Goal: Information Seeking & Learning: Learn about a topic

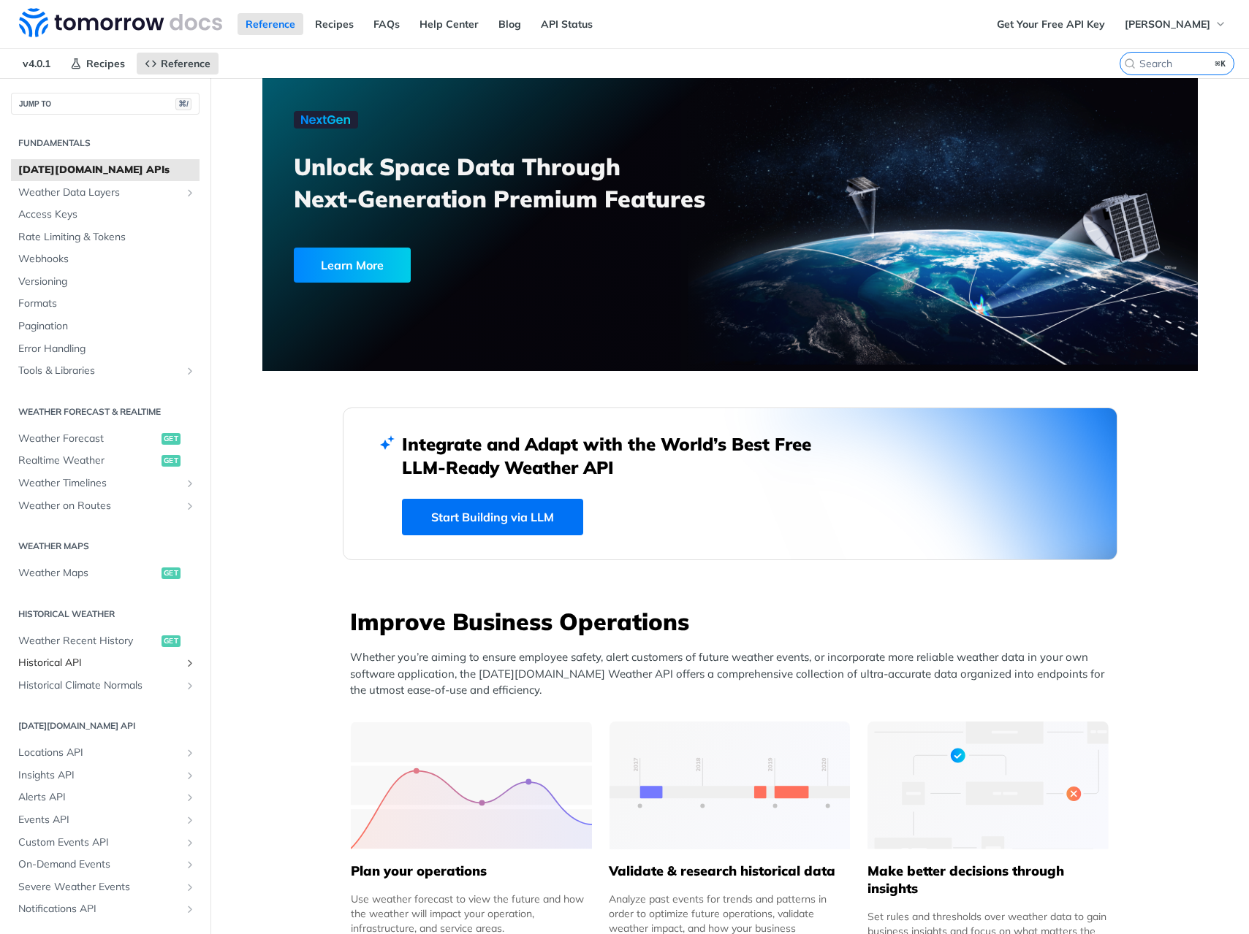
click at [84, 668] on span "Historical API" at bounding box center [99, 663] width 162 height 15
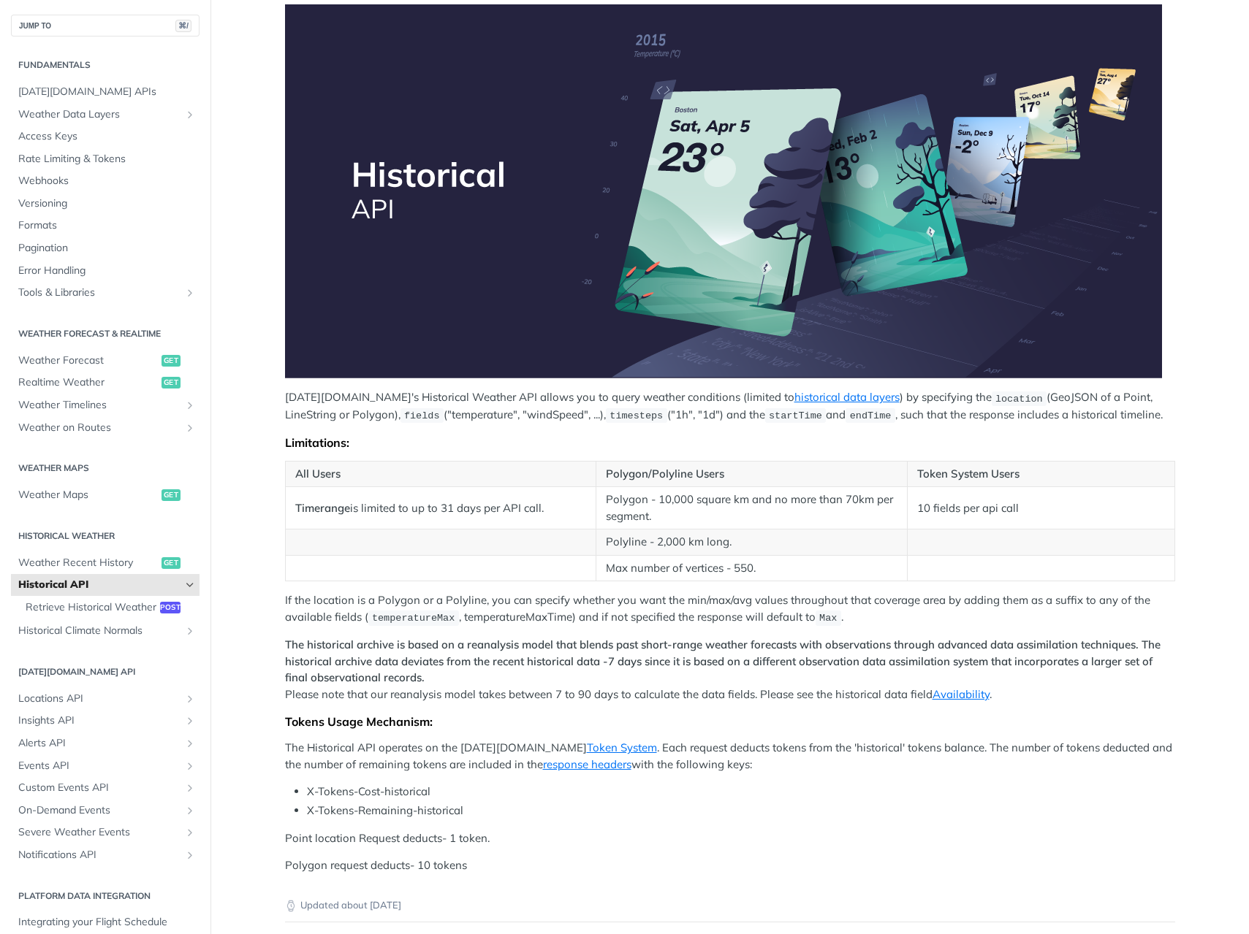
scroll to position [75, 0]
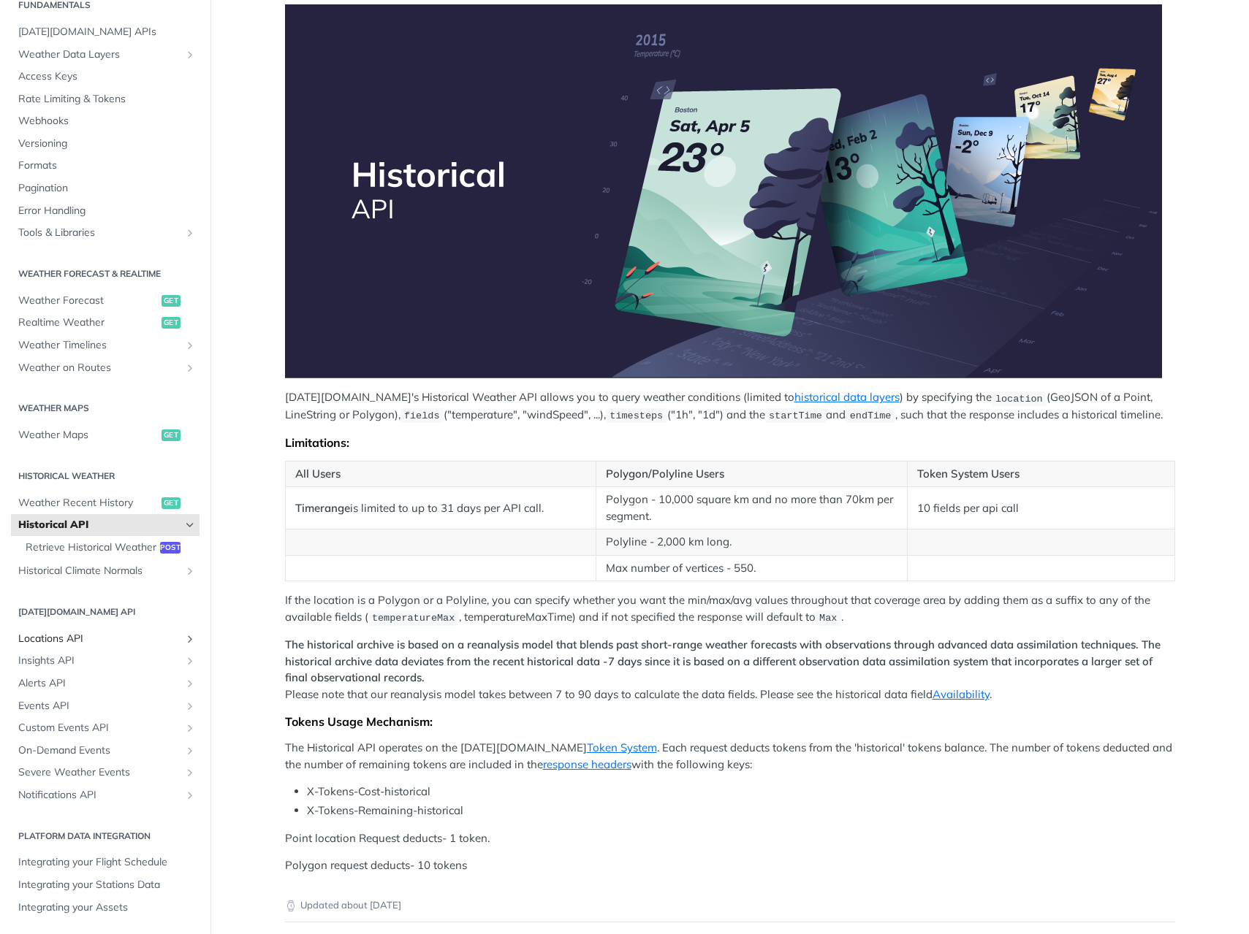
click at [77, 635] on span "Locations API" at bounding box center [99, 639] width 162 height 15
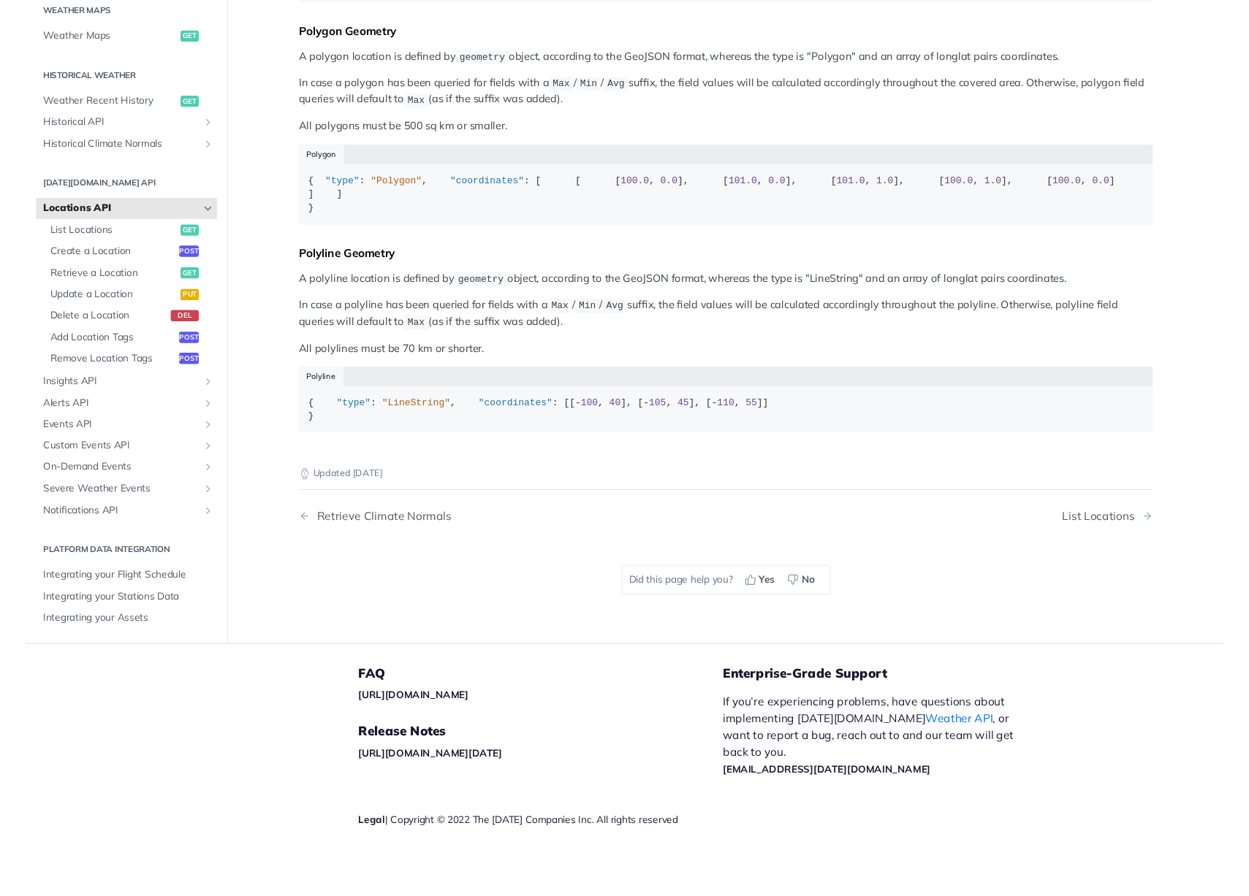
scroll to position [401, 0]
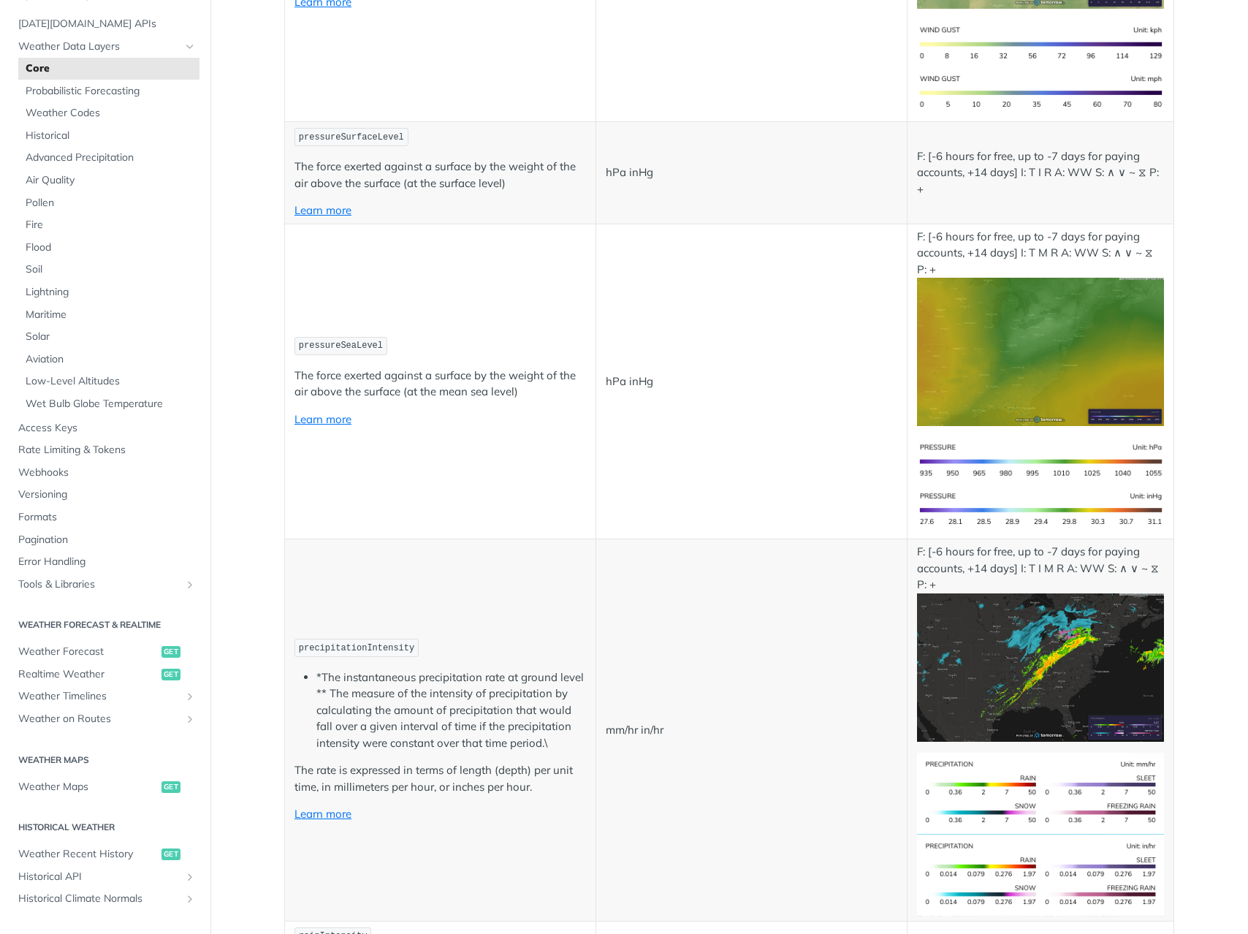
scroll to position [119, 0]
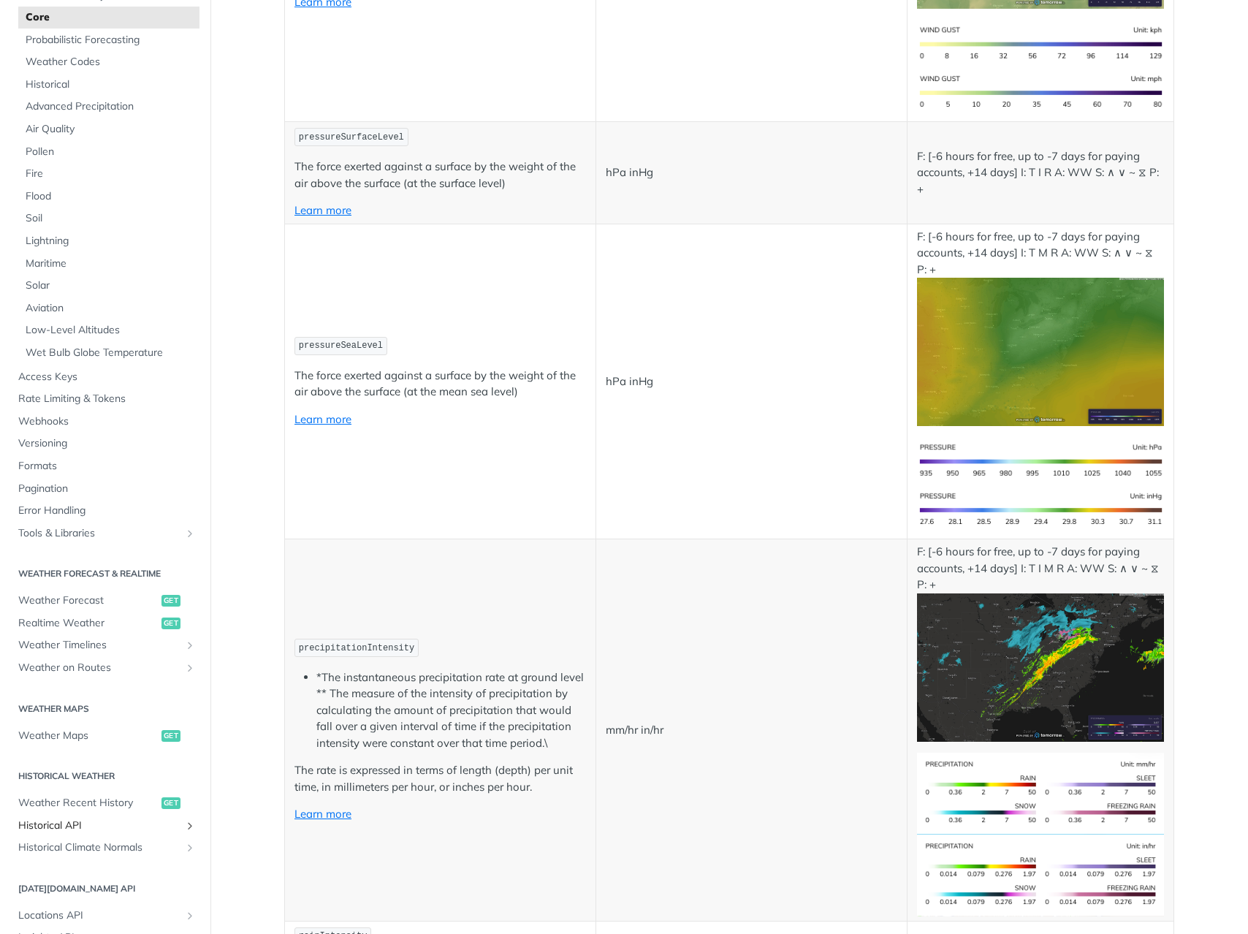
click at [82, 819] on span "Historical API" at bounding box center [99, 825] width 162 height 15
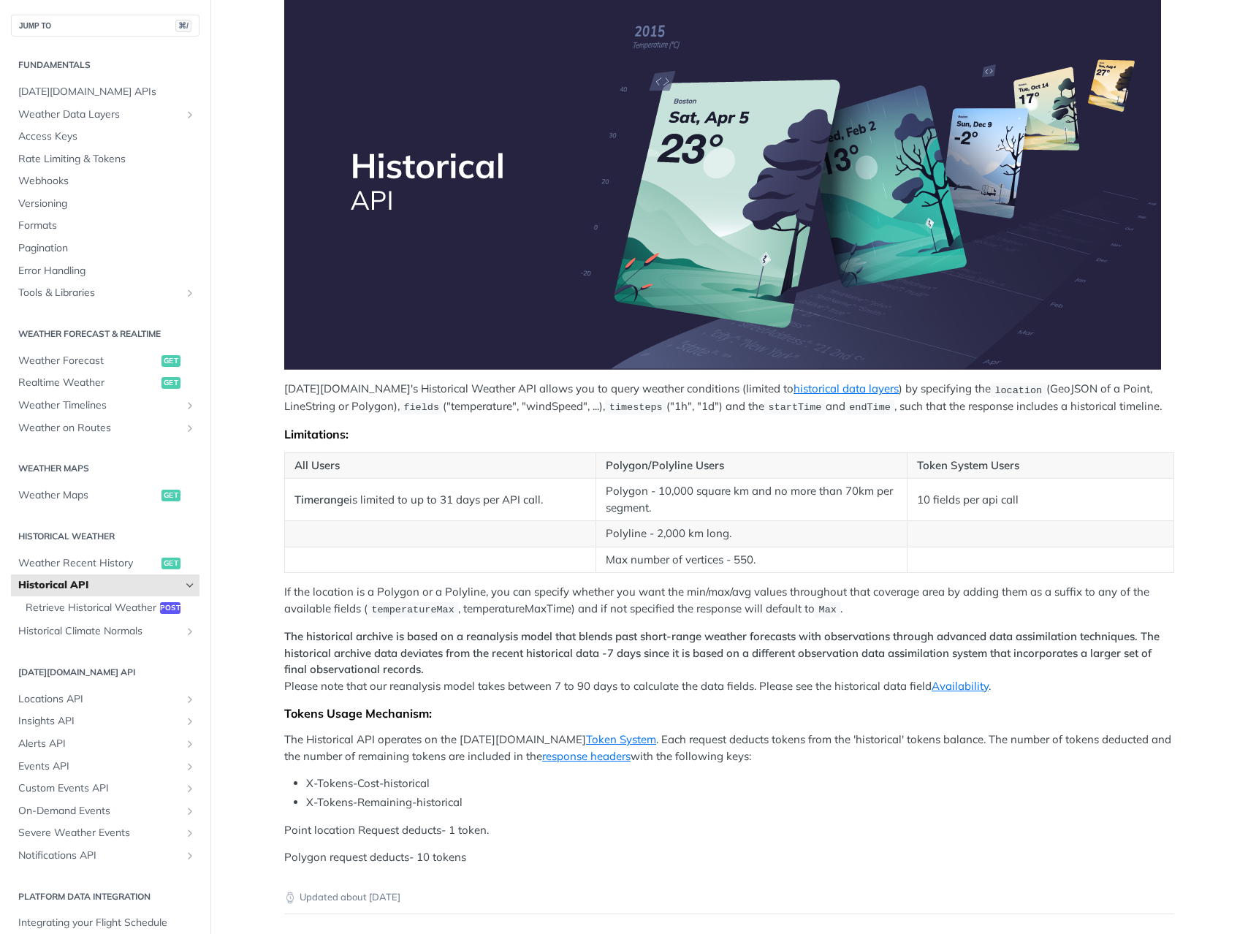
scroll to position [221, 0]
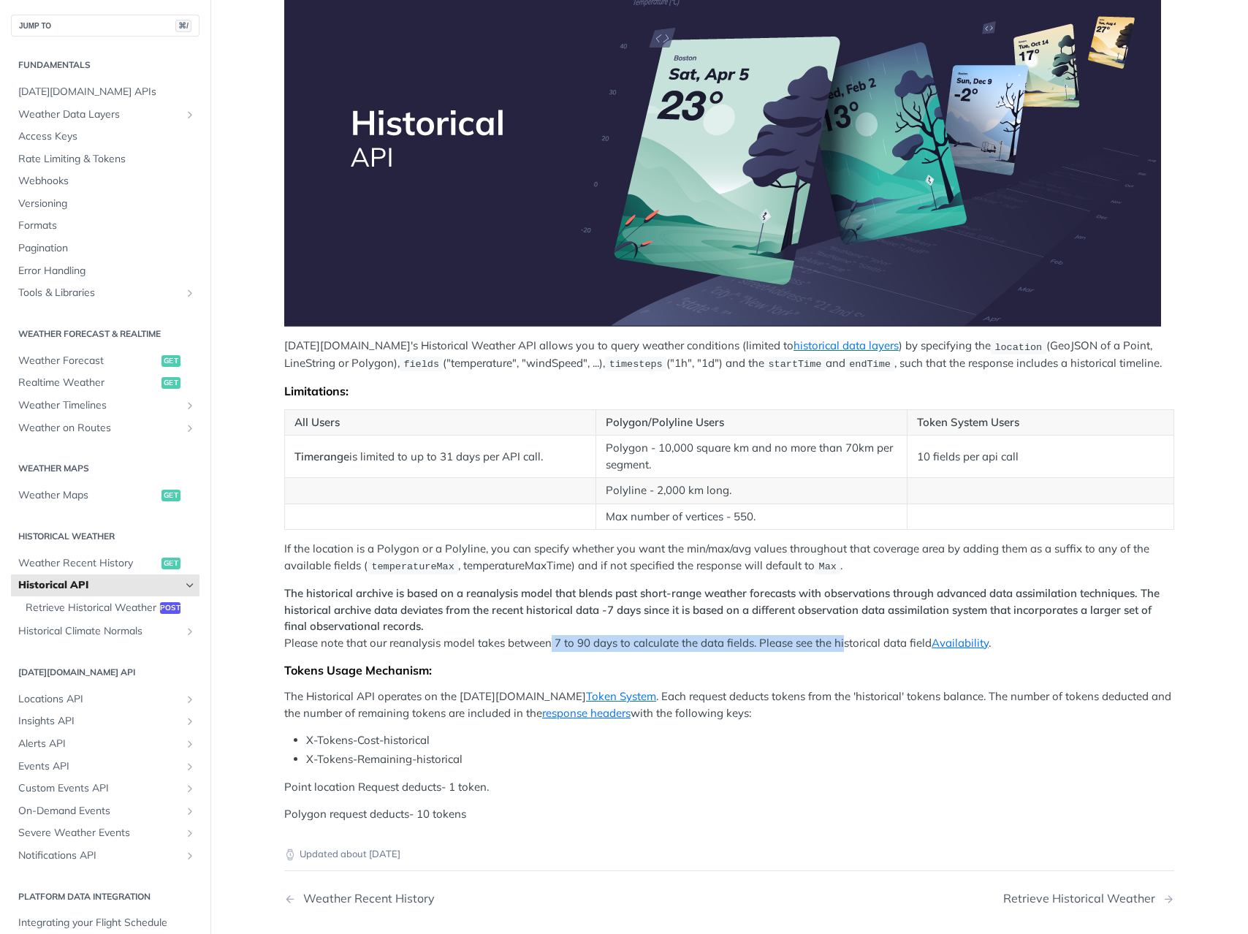
drag, startPoint x: 543, startPoint y: 642, endPoint x: 840, endPoint y: 636, distance: 297.4
click at [840, 636] on p "The historical archive is based on a reanalysis model that blends past short-ra…" at bounding box center [729, 618] width 890 height 66
click at [841, 636] on p "The historical archive is based on a reanalysis model that blends past short-ra…" at bounding box center [729, 618] width 890 height 66
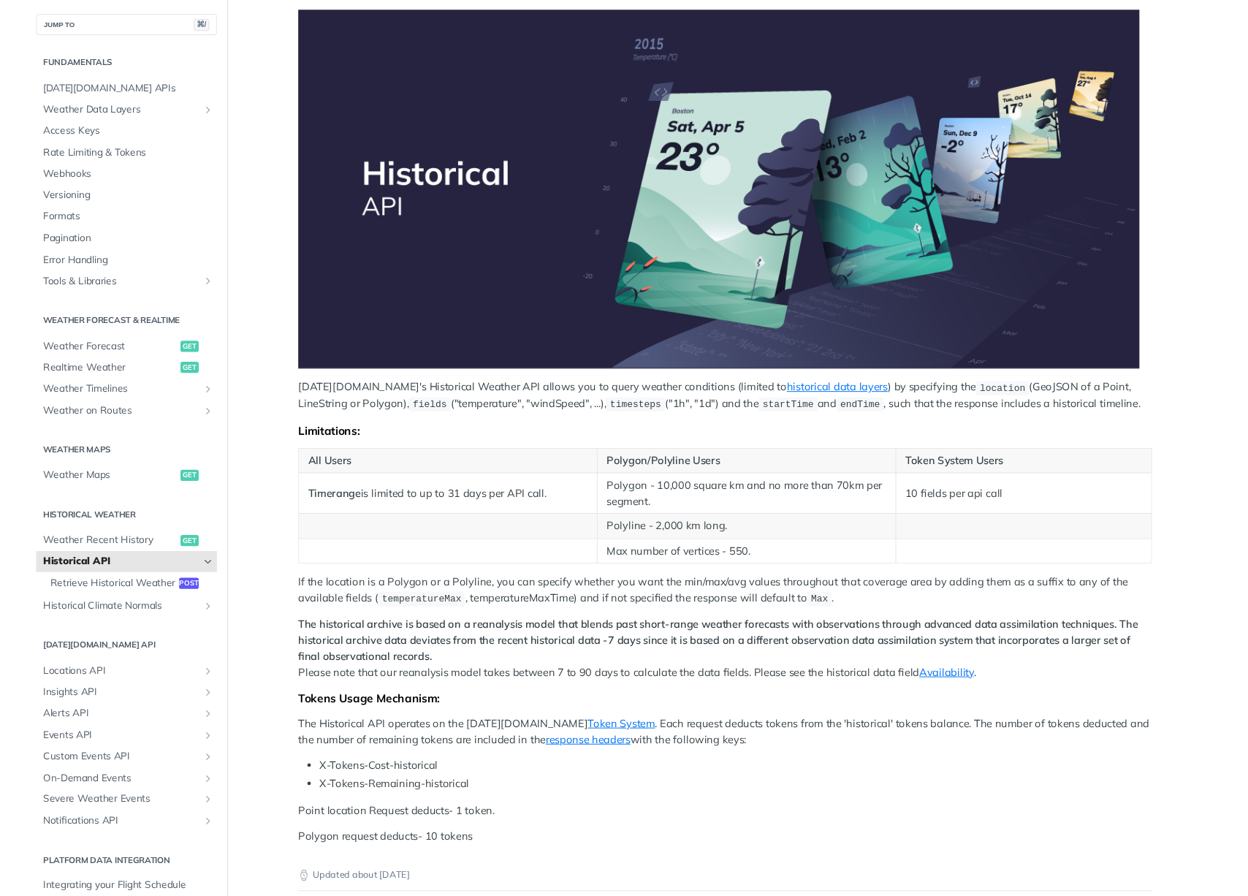
scroll to position [58, 0]
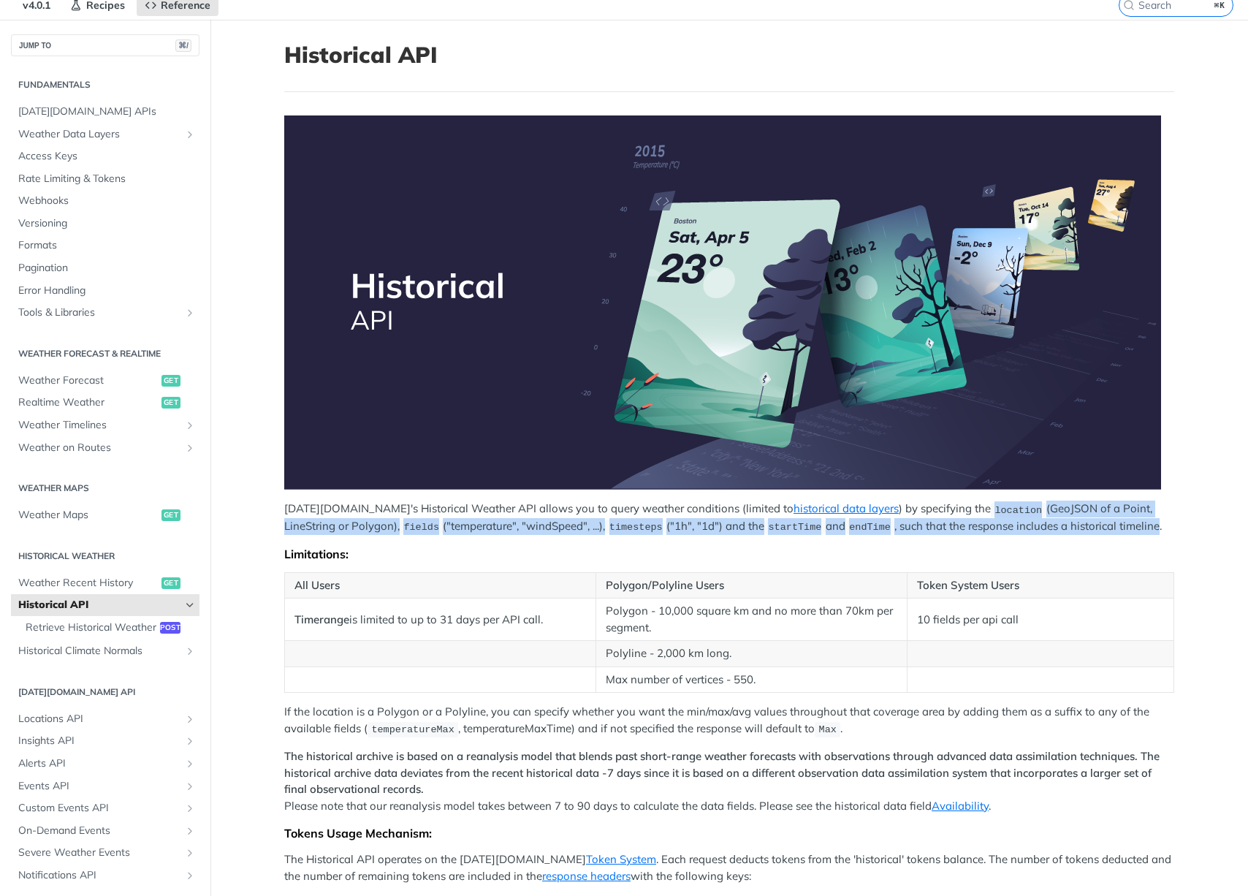
drag, startPoint x: 926, startPoint y: 508, endPoint x: 1107, endPoint y: 522, distance: 181.7
click at [1107, 522] on p "[DATE][DOMAIN_NAME]'s Historical Weather API allows you to query weather condit…" at bounding box center [729, 517] width 890 height 34
drag, startPoint x: 1121, startPoint y: 528, endPoint x: 982, endPoint y: 508, distance: 140.2
click at [982, 508] on p "[DATE][DOMAIN_NAME]'s Historical Weather API allows you to query weather condit…" at bounding box center [729, 517] width 890 height 34
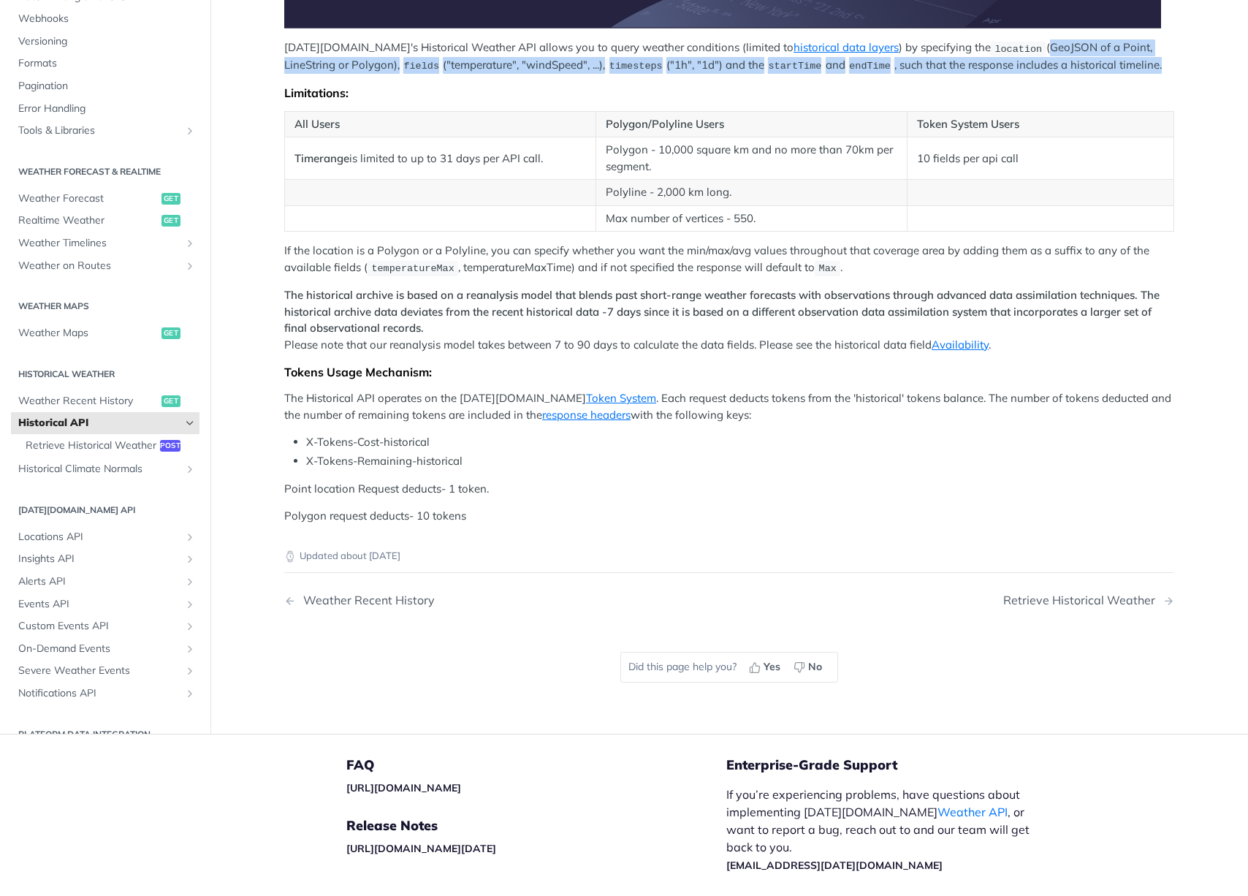
scroll to position [0, 0]
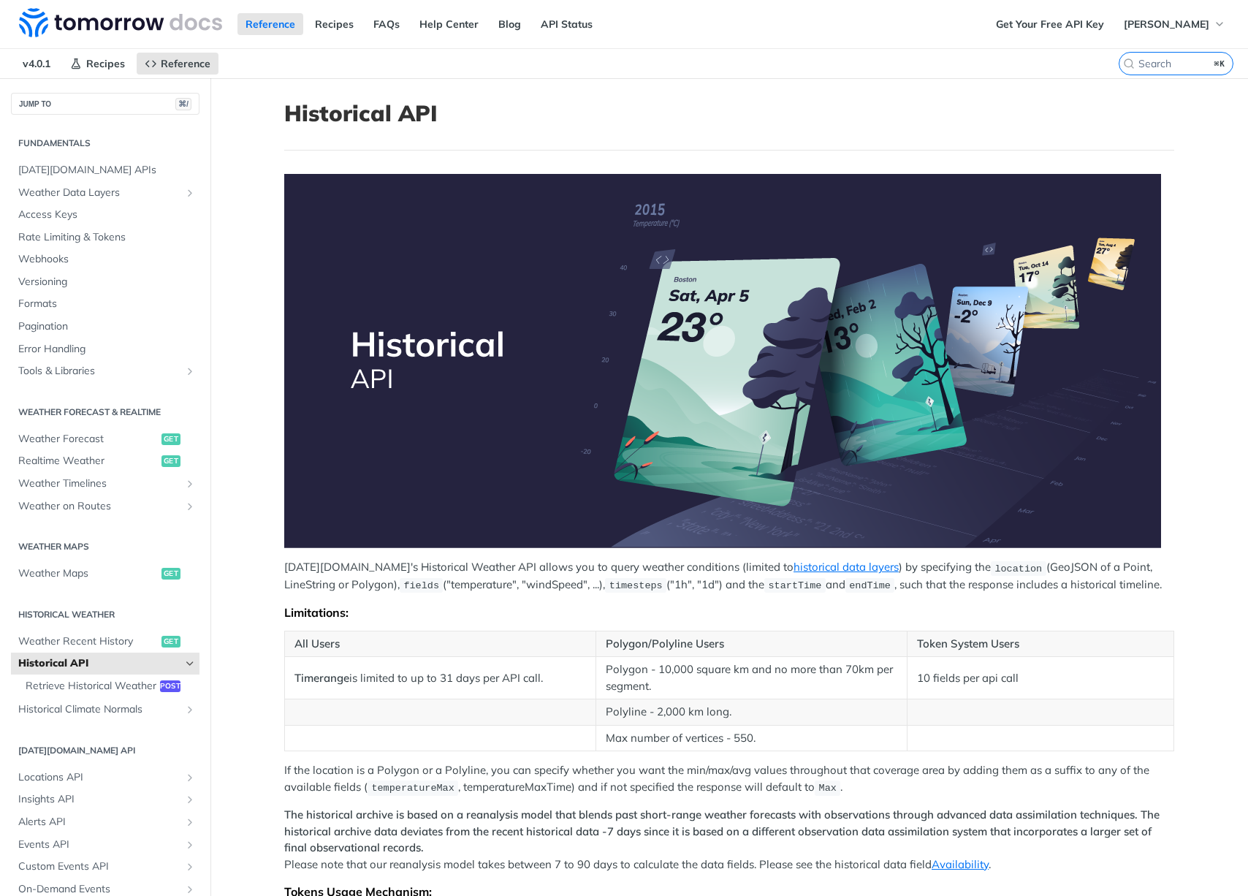
click at [1036, 576] on p "[DATE][DOMAIN_NAME]'s Historical Weather API allows you to query weather condit…" at bounding box center [729, 576] width 890 height 34
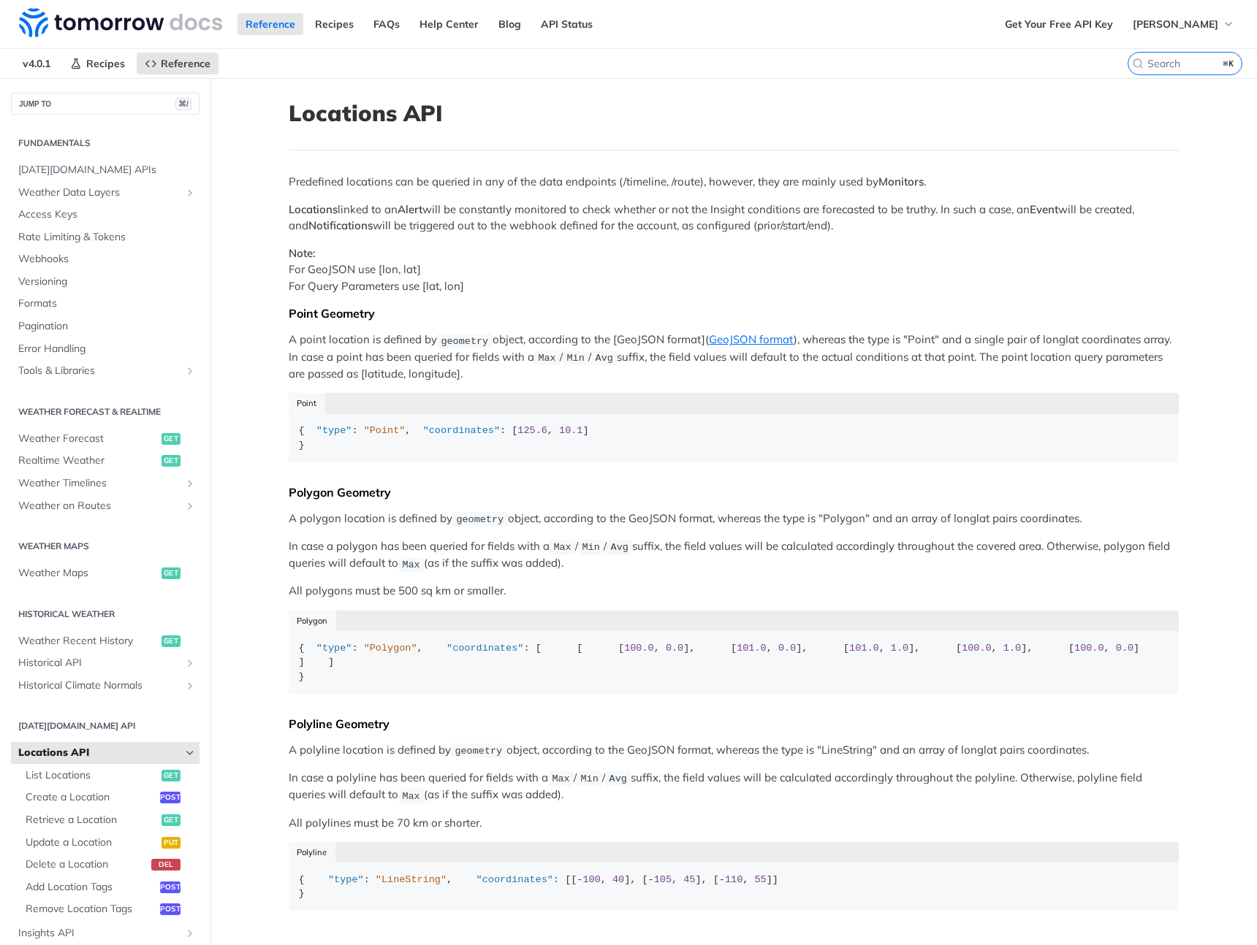
scroll to position [183, 0]
